Goal: Task Accomplishment & Management: Manage account settings

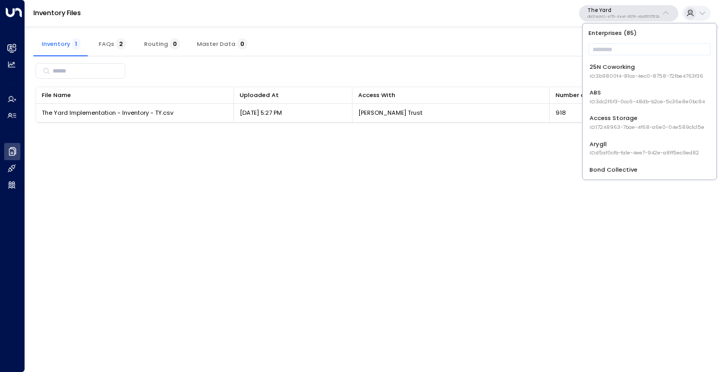
click at [619, 52] on input "text" at bounding box center [650, 49] width 122 height 17
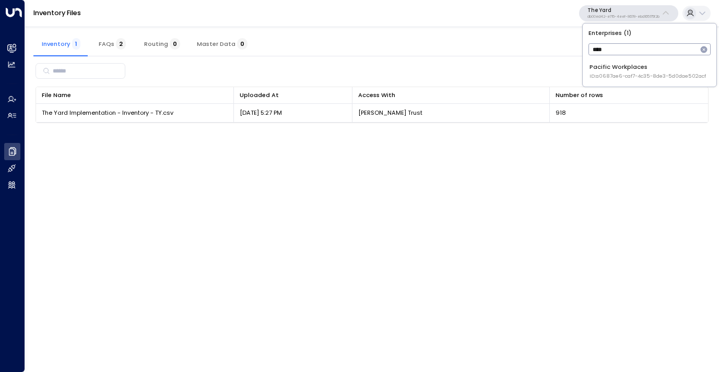
type input "****"
click at [615, 66] on div "Pacific Workplaces ID: a0687ae6-caf7-4c35-8de3-5d0dae502acf" at bounding box center [648, 71] width 116 height 17
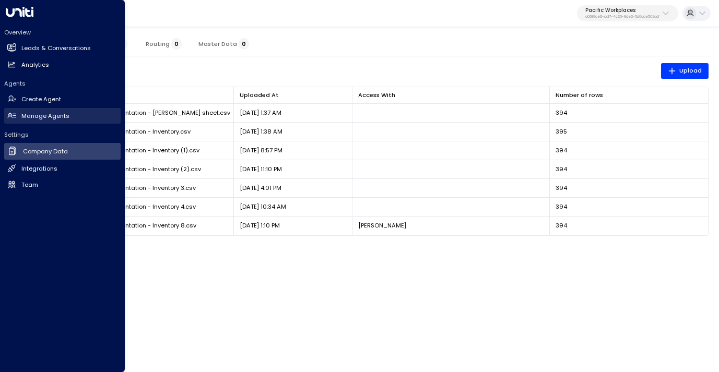
click at [45, 114] on h2 "Manage Agents" at bounding box center [45, 116] width 48 height 9
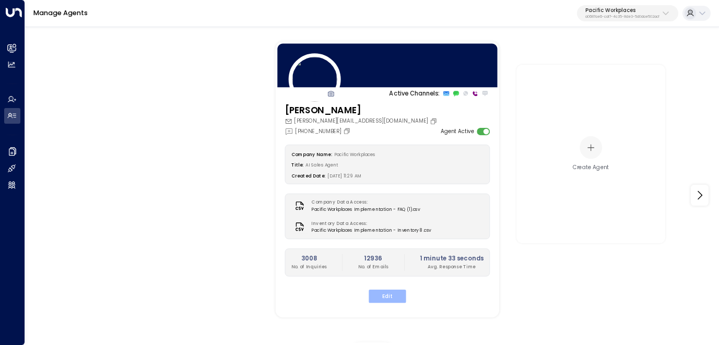
click at [389, 291] on button "Edit" at bounding box center [387, 296] width 37 height 14
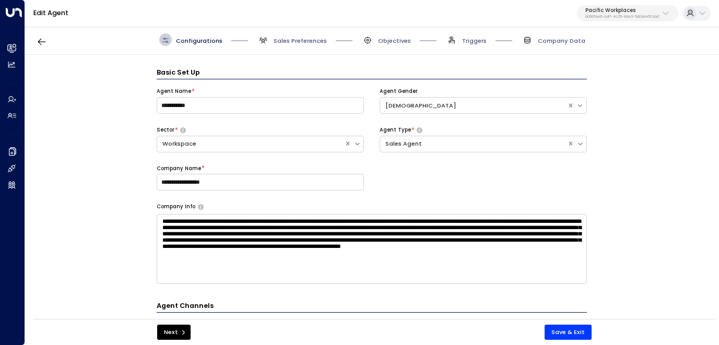
scroll to position [13, 0]
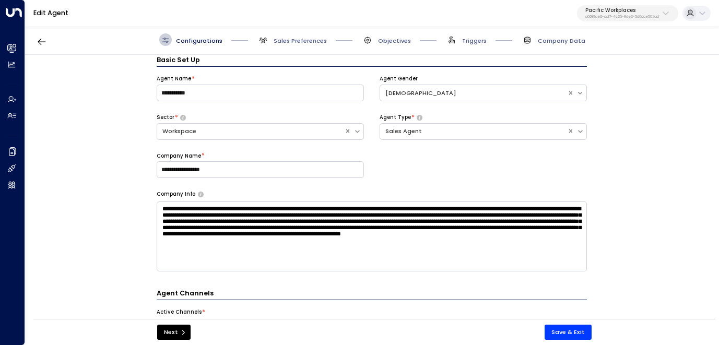
click at [386, 34] on span "Objectives" at bounding box center [386, 39] width 50 height 13
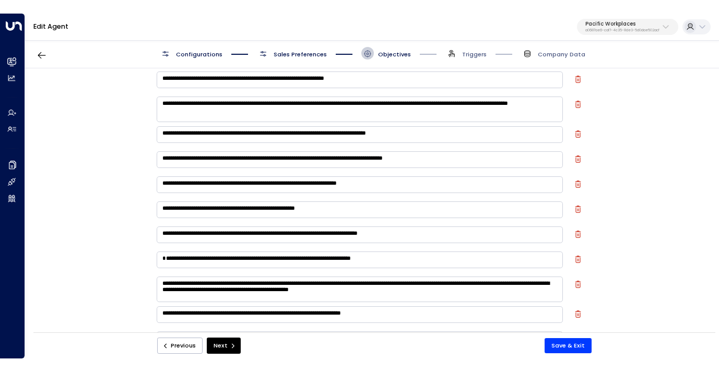
scroll to position [312, 0]
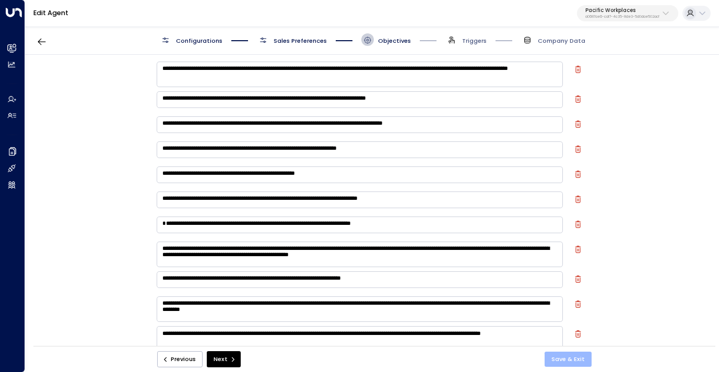
click at [568, 359] on button "Save & Exit" at bounding box center [568, 359] width 47 height 15
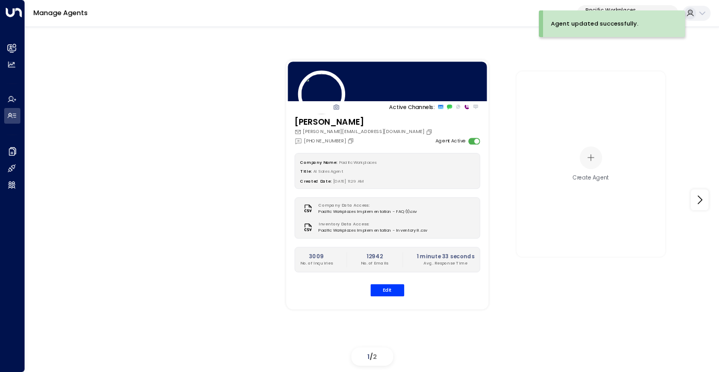
click at [614, 10] on div "Agent updated successfully." at bounding box center [614, 23] width 142 height 27
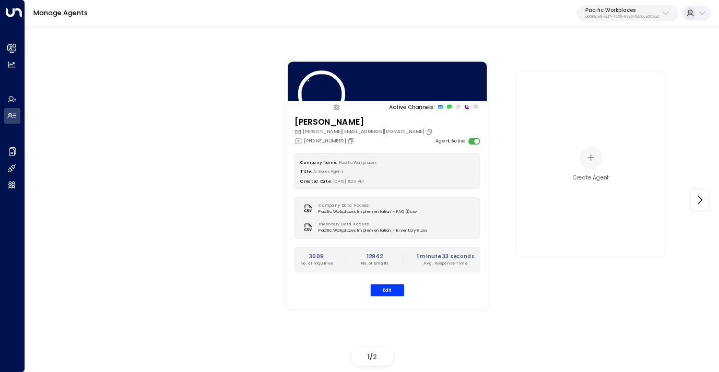
click at [608, 19] on button "Pacific Workplaces a0687ae6-caf7-4c35-8de3-5d0dae502acf" at bounding box center [627, 13] width 101 height 17
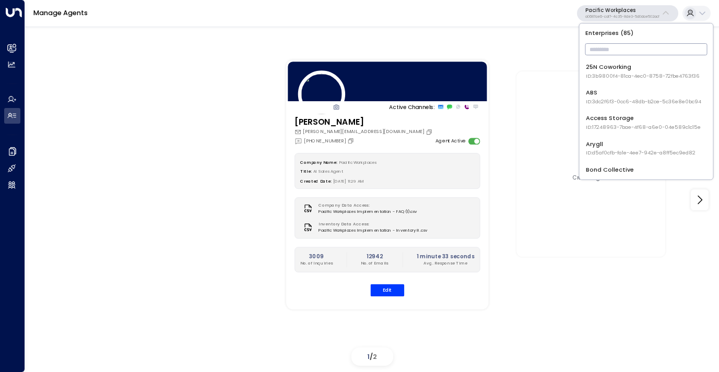
click at [601, 52] on input "text" at bounding box center [646, 49] width 122 height 17
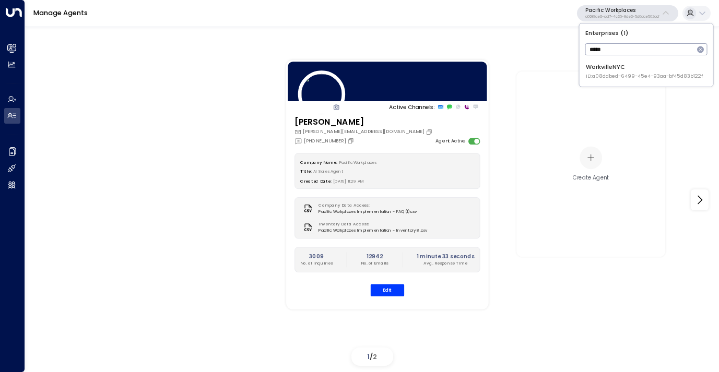
type input "*****"
click at [602, 67] on div "WorkvilleNYC ID: a08ddbed-6499-45e4-93aa-bf45d83b122f" at bounding box center [644, 71] width 117 height 17
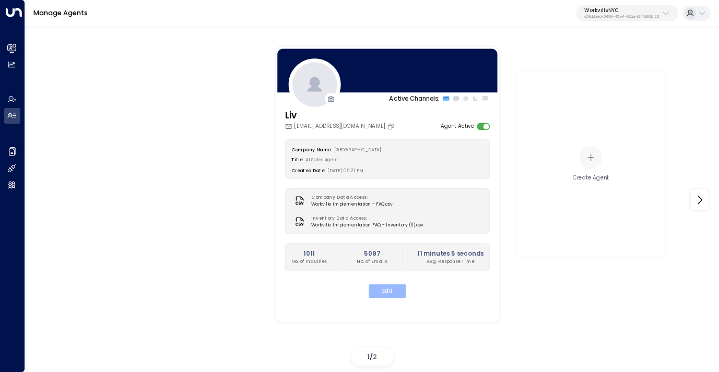
click at [394, 291] on button "Edit" at bounding box center [387, 292] width 37 height 14
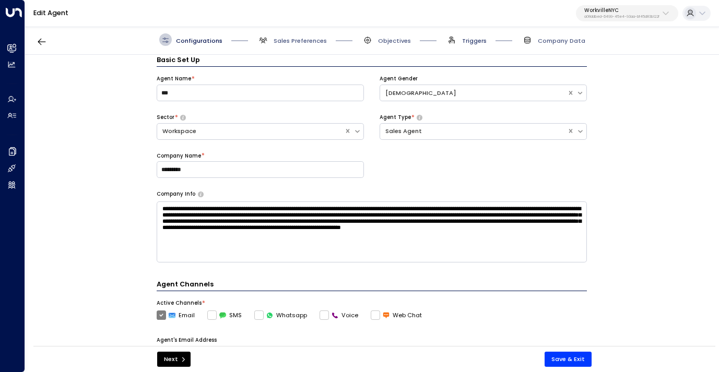
click at [466, 38] on span "Triggers" at bounding box center [474, 41] width 25 height 8
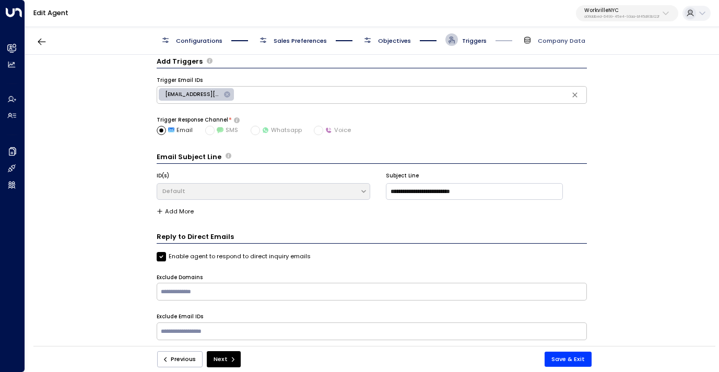
click at [546, 38] on span "Company Data" at bounding box center [562, 41] width 48 height 8
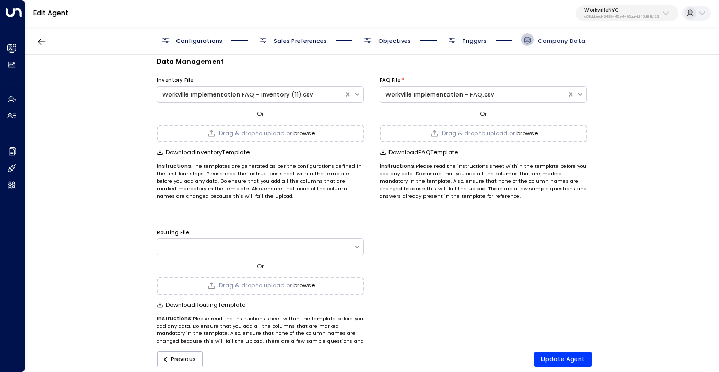
scroll to position [13, 0]
click at [260, 129] on span "Drag & drop to upload or" at bounding box center [255, 132] width 73 height 6
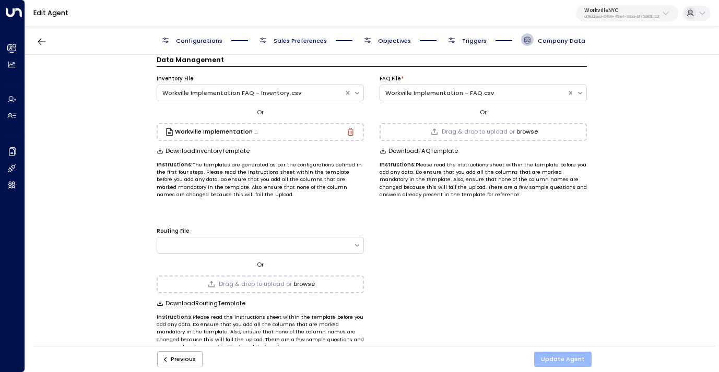
click at [557, 357] on button "Update Agent" at bounding box center [562, 359] width 57 height 15
